Goal: Register for event/course

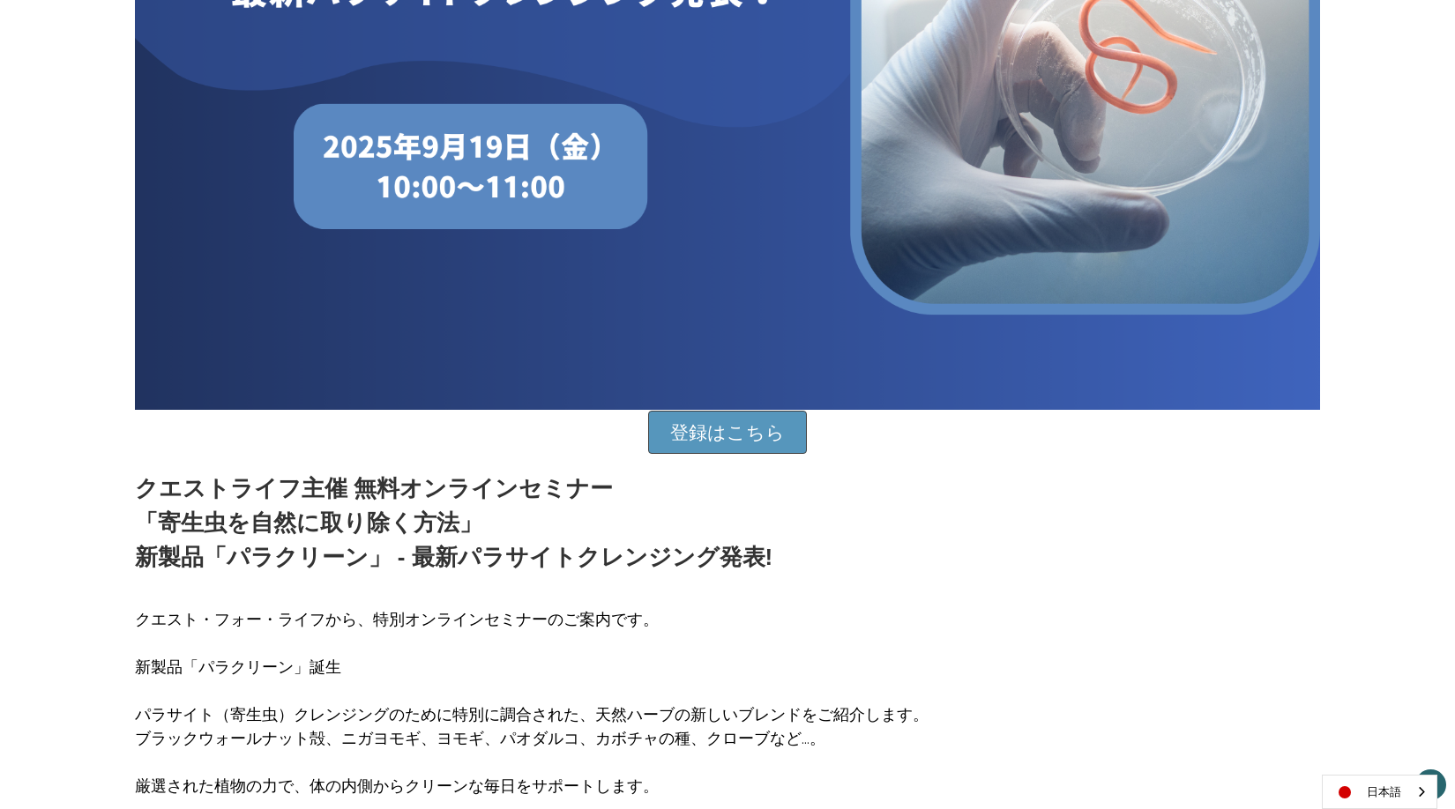
scroll to position [529, 0]
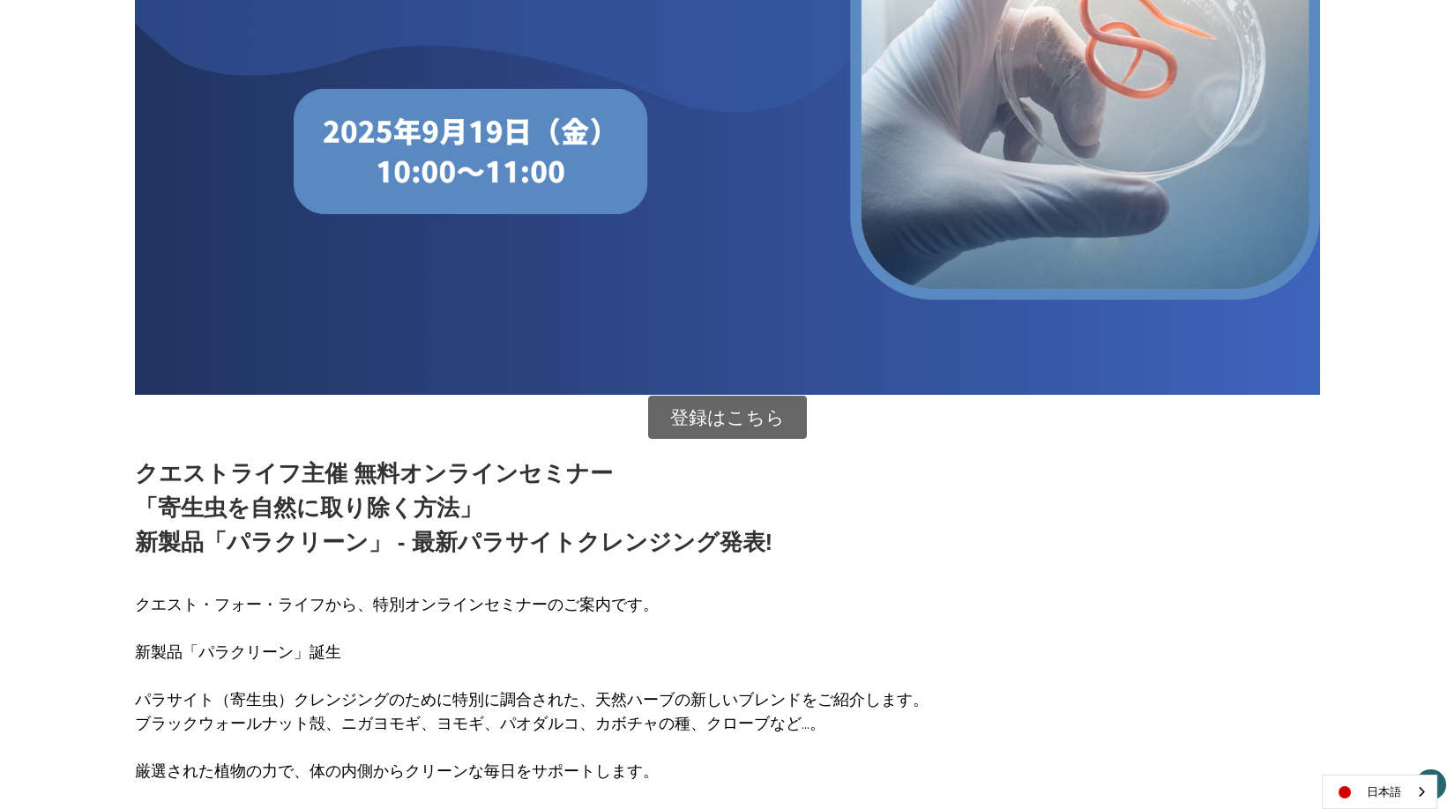
click at [705, 410] on link "登録はこちら" at bounding box center [727, 418] width 159 height 44
